Goal: Task Accomplishment & Management: Manage account settings

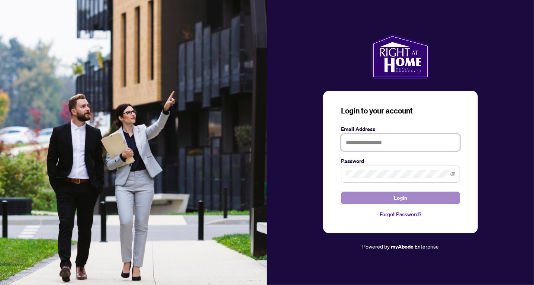
type input "**********"
click at [372, 201] on button "Login" at bounding box center [400, 197] width 119 height 13
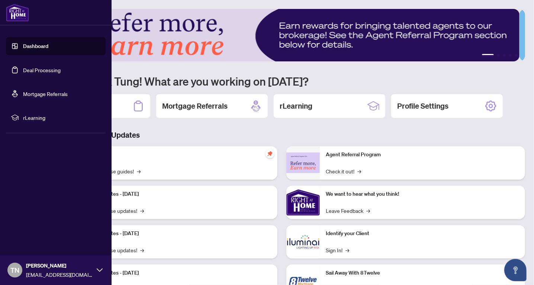
click at [29, 72] on link "Deal Processing" at bounding box center [42, 70] width 38 height 7
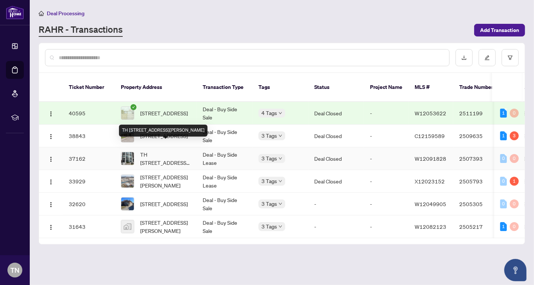
click at [179, 150] on span "TH [STREET_ADDRESS][PERSON_NAME]" at bounding box center [165, 158] width 51 height 16
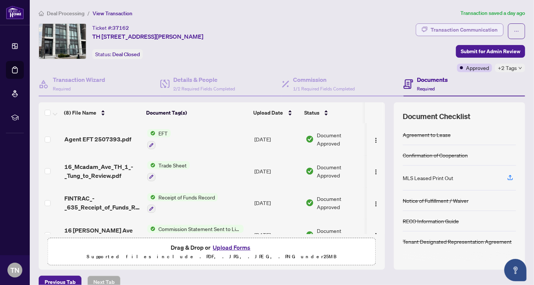
click at [479, 32] on div "Transaction Communication" at bounding box center [463, 30] width 67 height 12
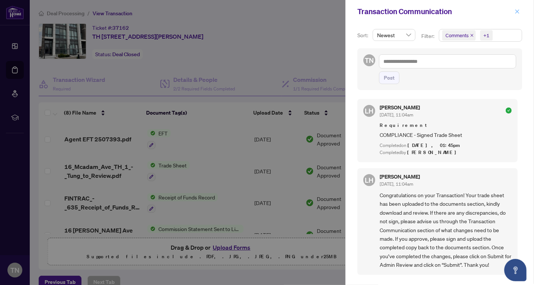
click at [513, 13] on button "button" at bounding box center [517, 11] width 10 height 9
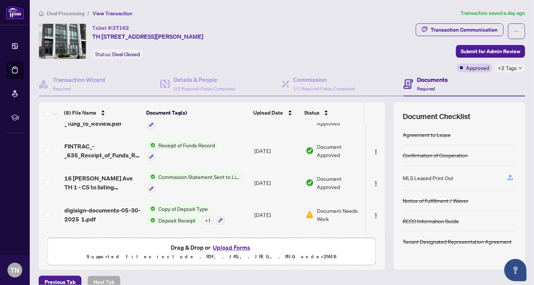
scroll to position [143, 0]
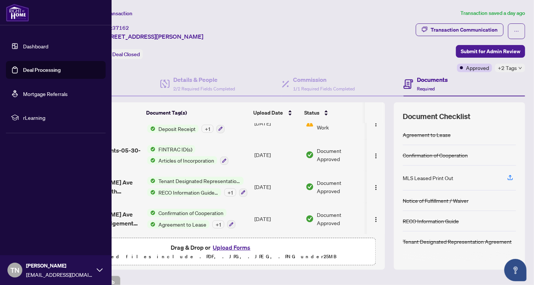
click at [23, 68] on link "Deal Processing" at bounding box center [42, 70] width 38 height 7
